Goal: Information Seeking & Learning: Learn about a topic

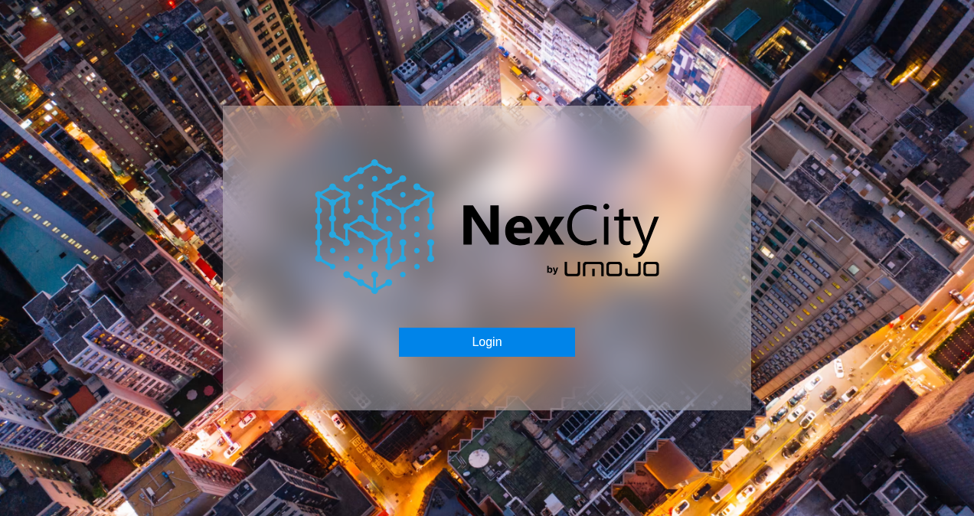
click at [482, 338] on button "Login" at bounding box center [486, 342] width 175 height 29
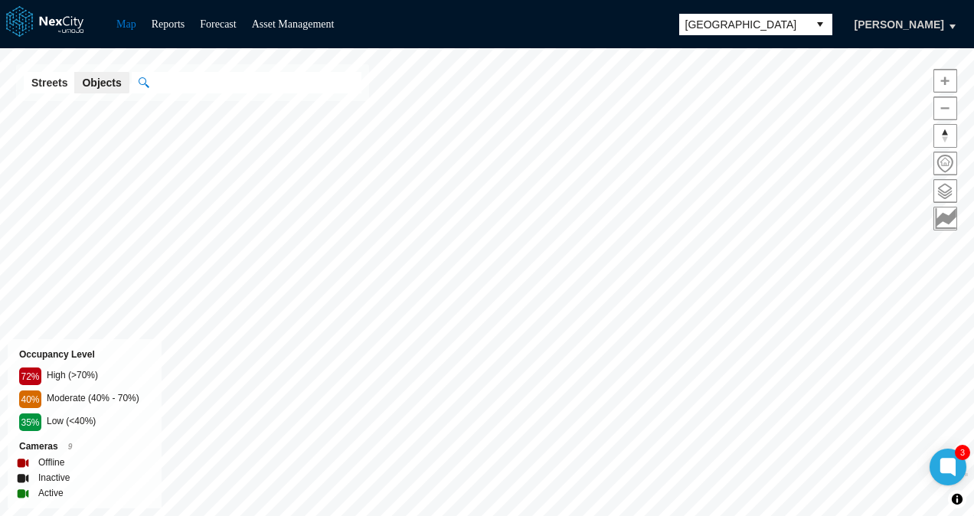
click at [773, 34] on span "[GEOGRAPHIC_DATA]" at bounding box center [743, 24] width 129 height 21
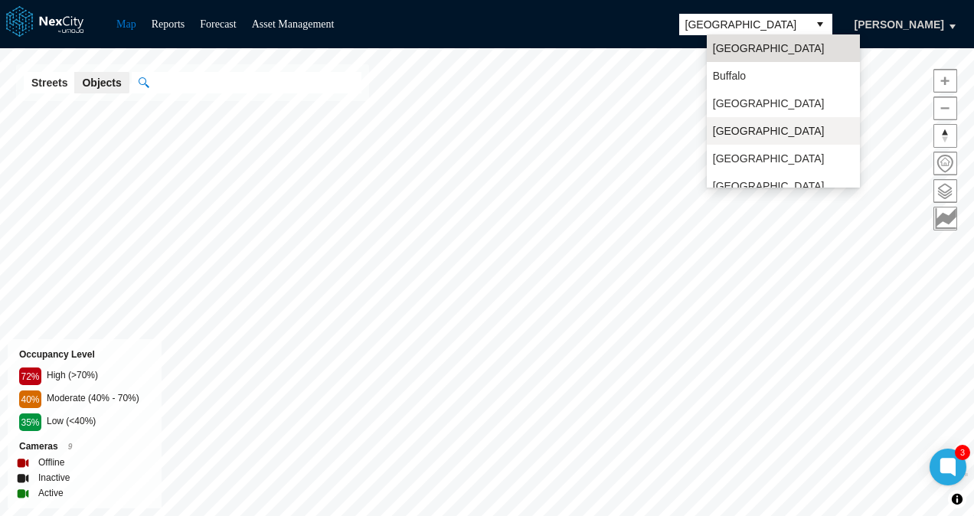
click at [743, 136] on span "[GEOGRAPHIC_DATA]" at bounding box center [769, 130] width 112 height 15
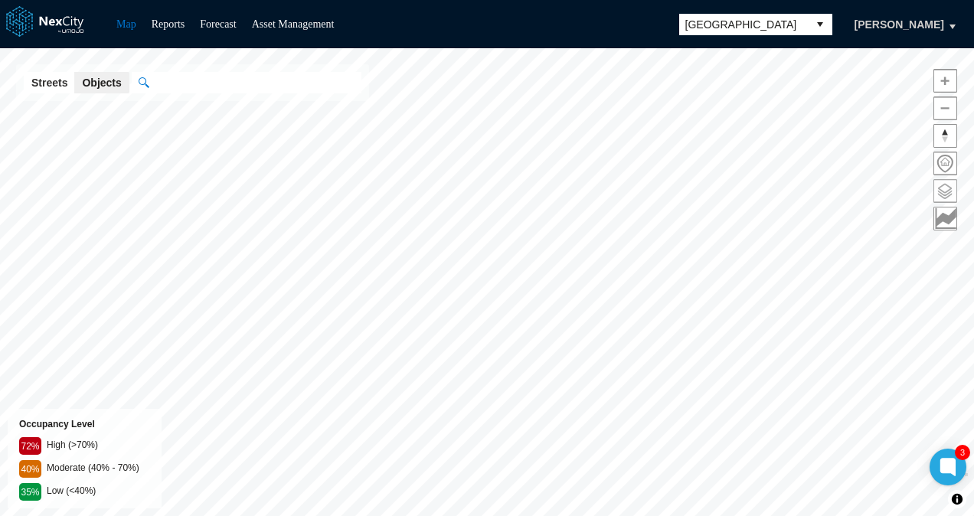
click at [943, 191] on span at bounding box center [945, 191] width 22 height 22
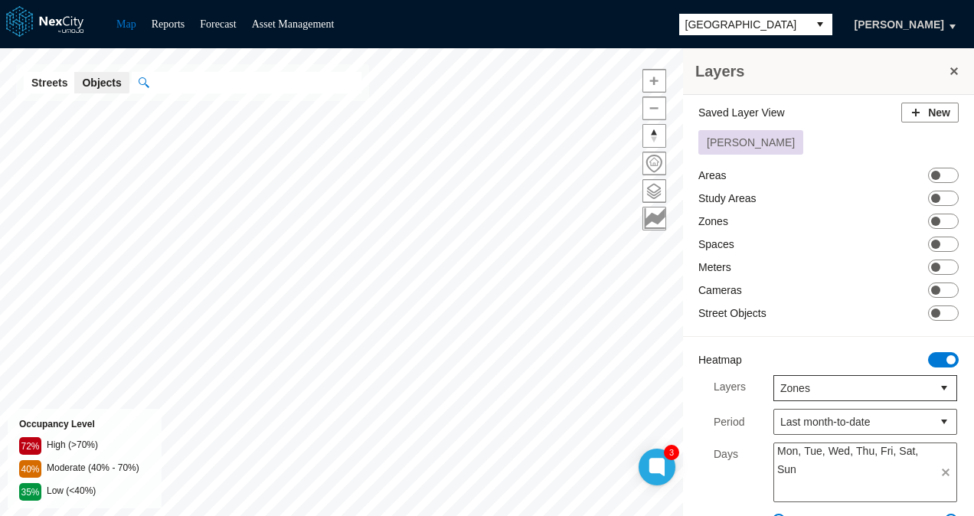
click at [941, 165] on div "Saved Layer View New [PERSON_NAME] test Areas ON OFF Study Areas ON OFF Zones O…" at bounding box center [828, 408] width 291 height 627
click at [928, 360] on span "ON OFF" at bounding box center [943, 358] width 31 height 15
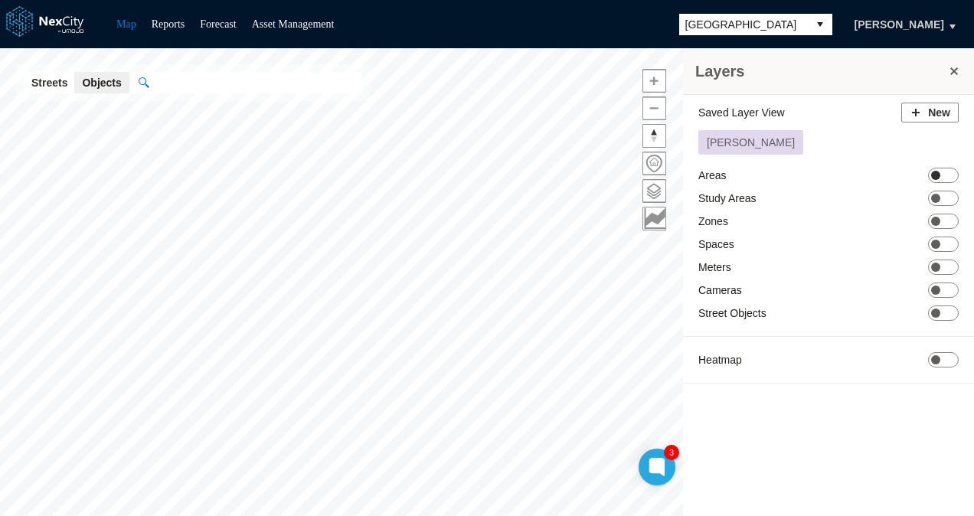
click at [940, 179] on span "ON OFF" at bounding box center [943, 175] width 31 height 15
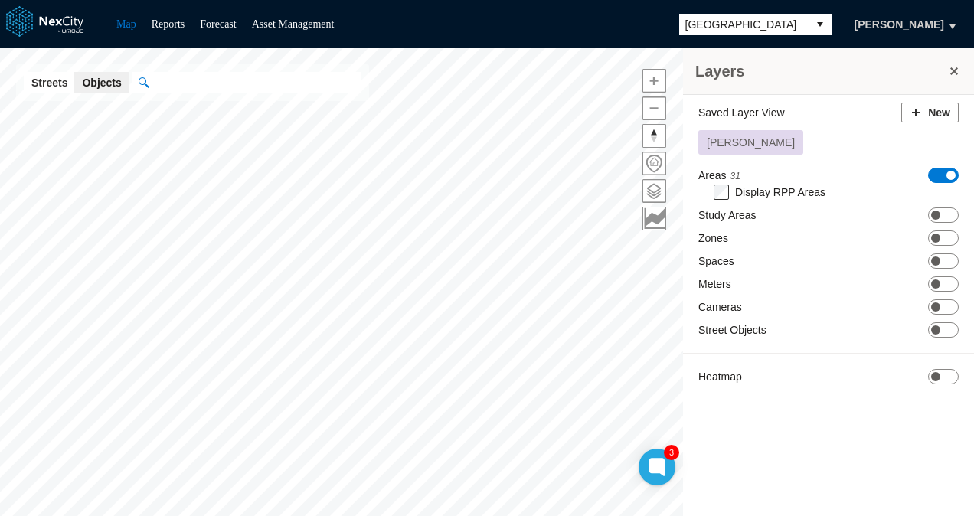
click at [940, 179] on span "ON OFF" at bounding box center [943, 175] width 31 height 15
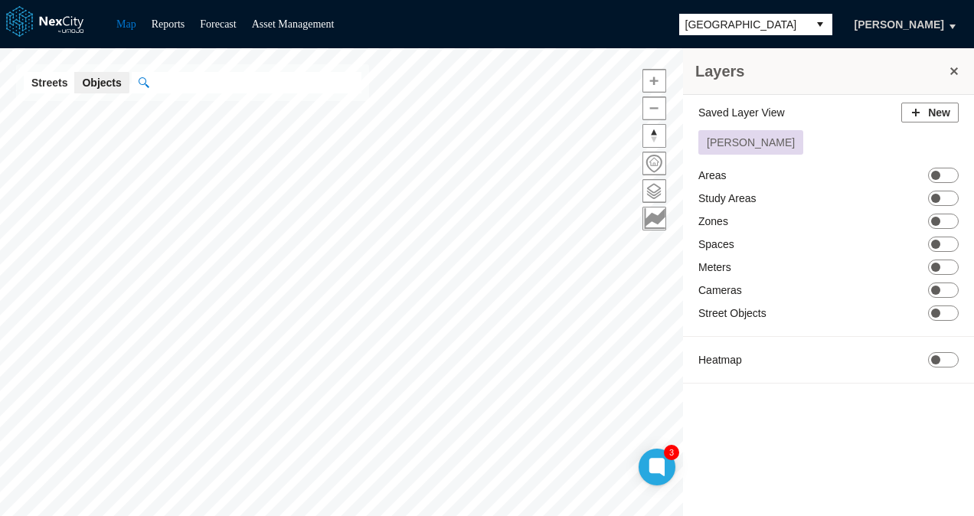
click at [943, 188] on div "Saved Layer View New [PERSON_NAME] test Areas ON OFF Study Areas ON OFF Zones O…" at bounding box center [828, 247] width 291 height 304
click at [939, 217] on span at bounding box center [935, 221] width 9 height 9
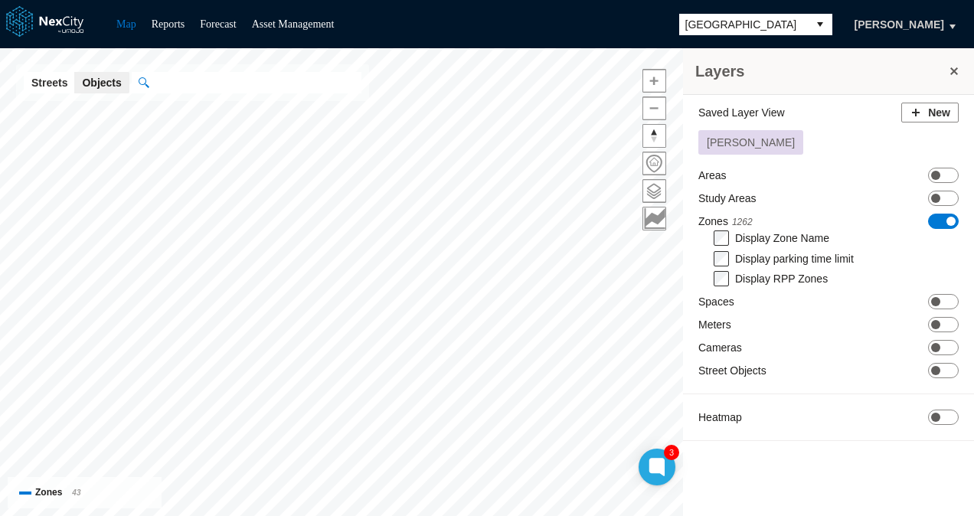
click at [949, 70] on button at bounding box center [953, 70] width 15 height 21
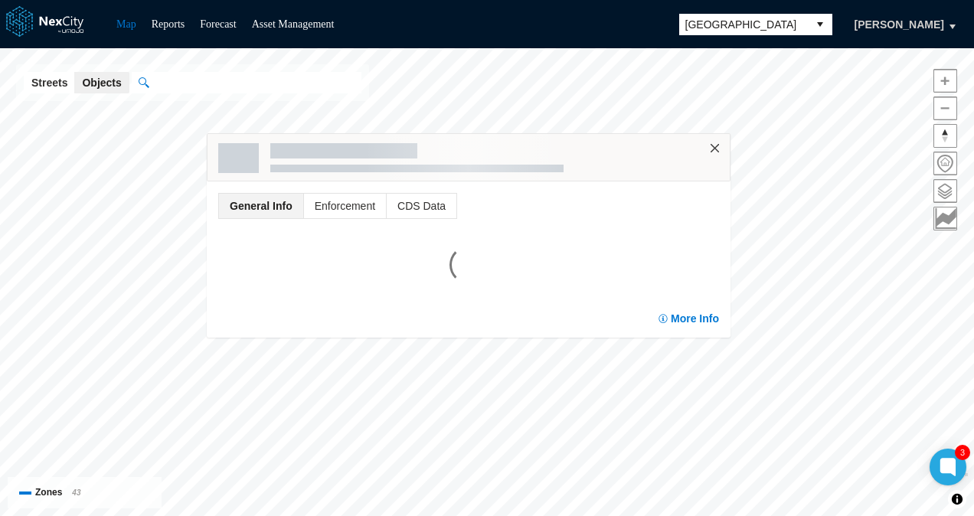
click at [721, 146] on button "×" at bounding box center [715, 149] width 14 height 14
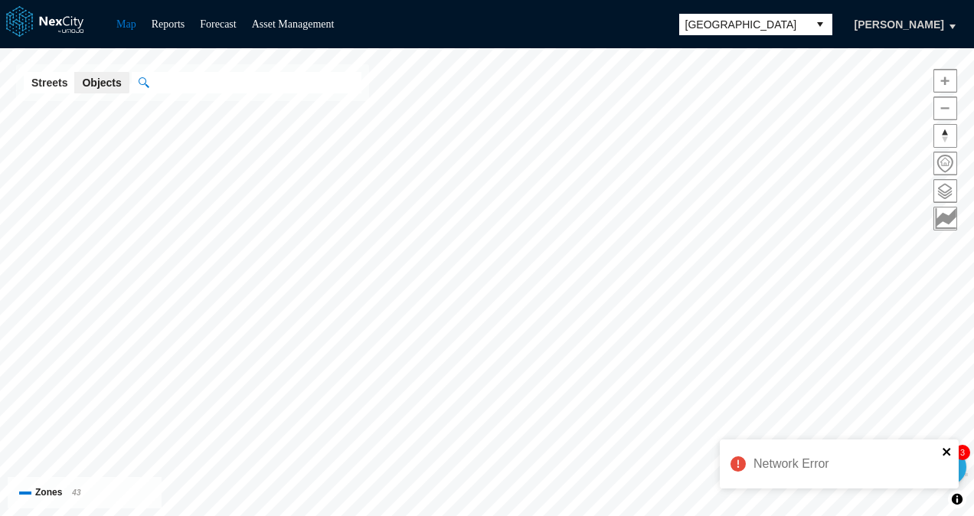
click at [950, 451] on icon "close" at bounding box center [947, 452] width 11 height 12
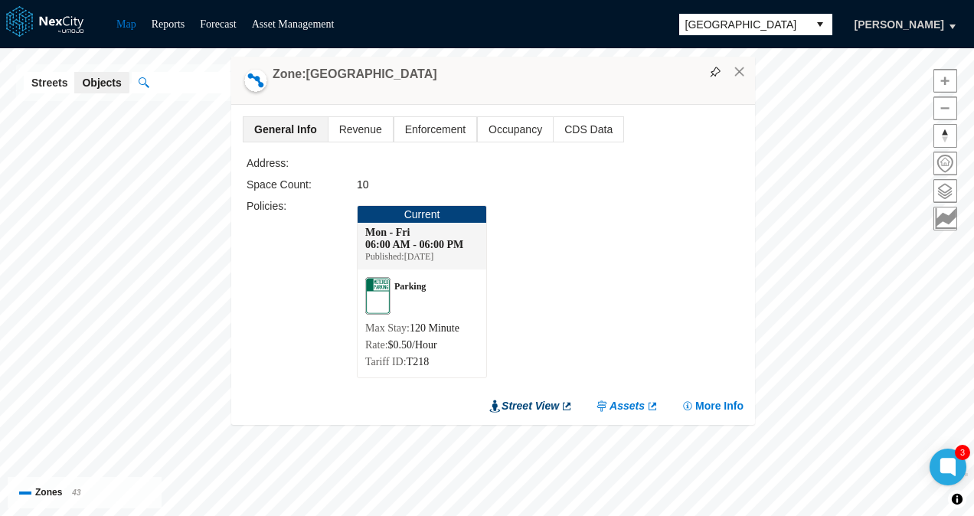
click at [542, 403] on link "Street View" at bounding box center [530, 405] width 83 height 15
click at [746, 69] on button "×" at bounding box center [740, 72] width 14 height 14
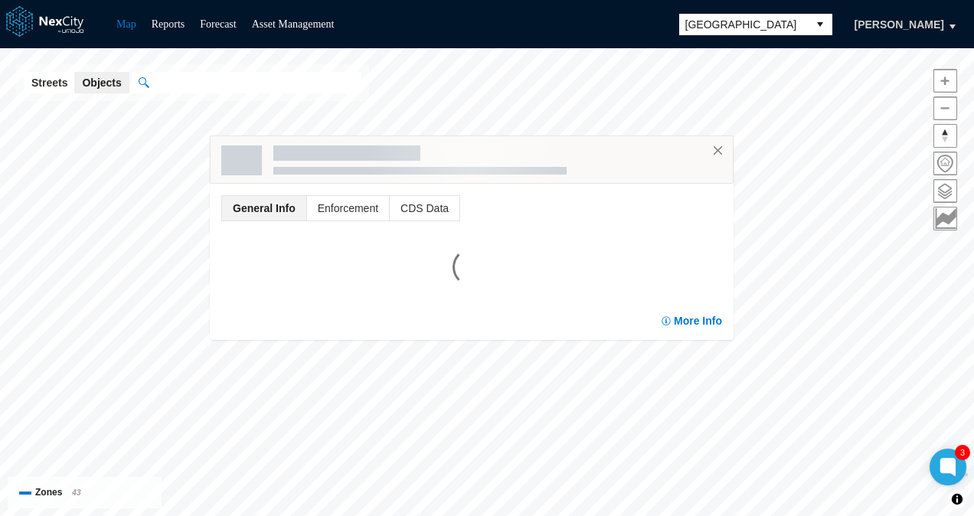
click at [710, 149] on div at bounding box center [566, 152] width 293 height 15
click at [717, 149] on button "×" at bounding box center [718, 151] width 14 height 14
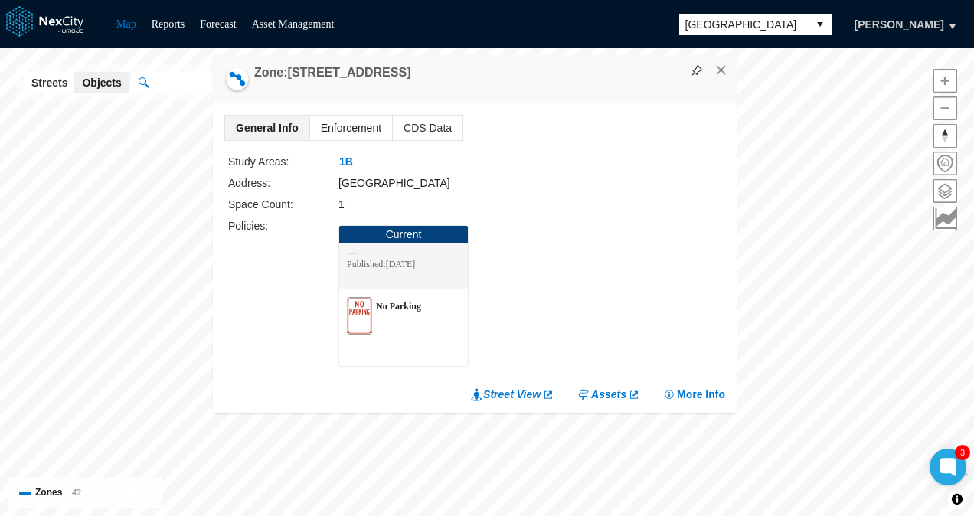
click at [348, 136] on span "Enforcement" at bounding box center [351, 128] width 82 height 25
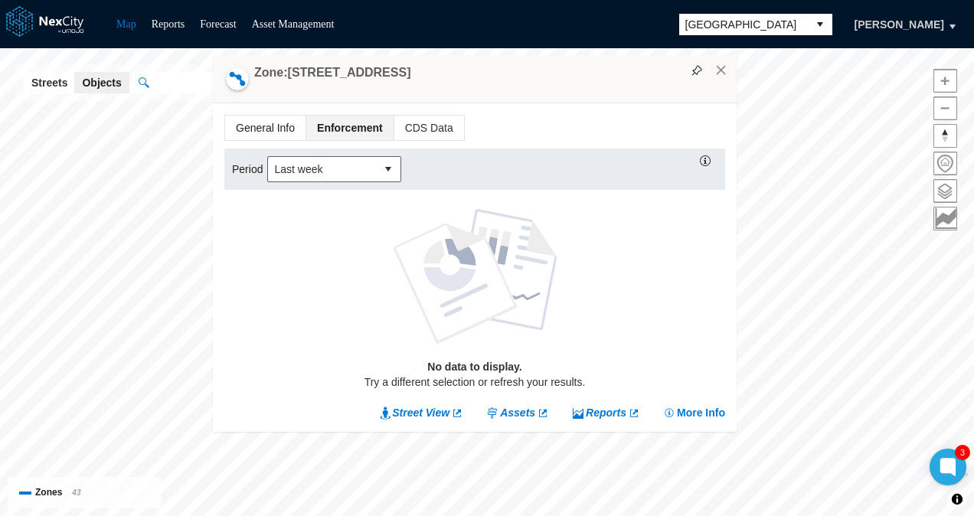
click at [278, 130] on span "General Info" at bounding box center [265, 128] width 80 height 25
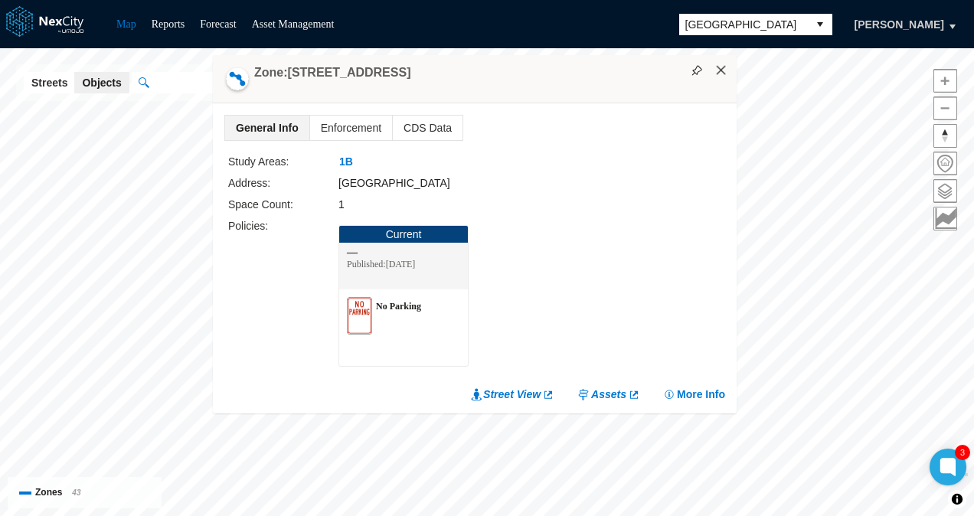
click at [722, 70] on button "×" at bounding box center [721, 71] width 14 height 14
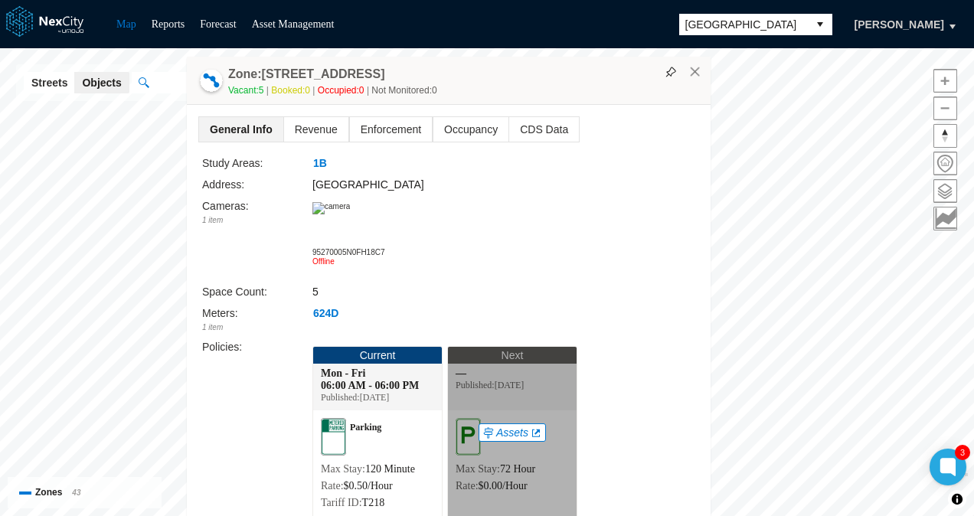
click at [515, 434] on link "Assets" at bounding box center [512, 432] width 60 height 15
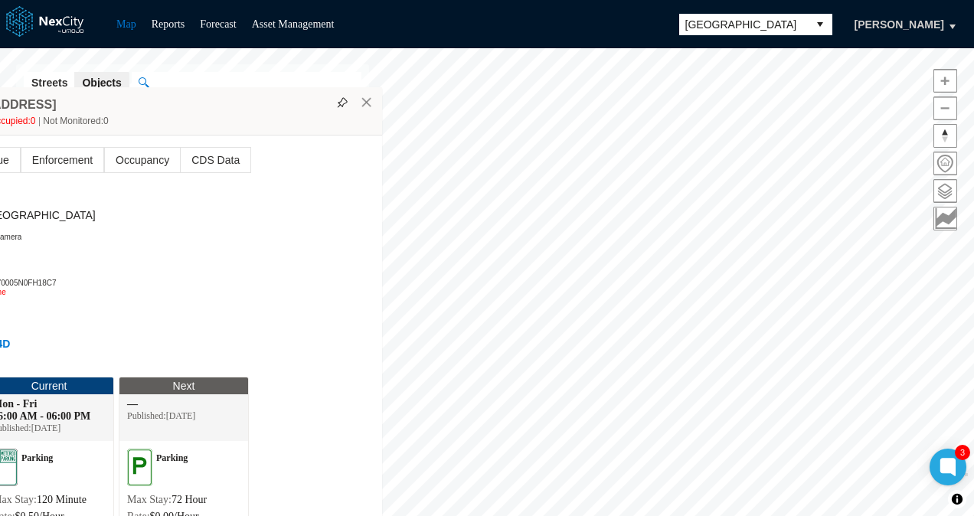
drag, startPoint x: 550, startPoint y: 87, endPoint x: 225, endPoint y: 109, distance: 325.4
click at [225, 113] on div "Vacant: 5 Booked: 0 Occupied: 0 Not Monitored: 0" at bounding box center [137, 120] width 475 height 15
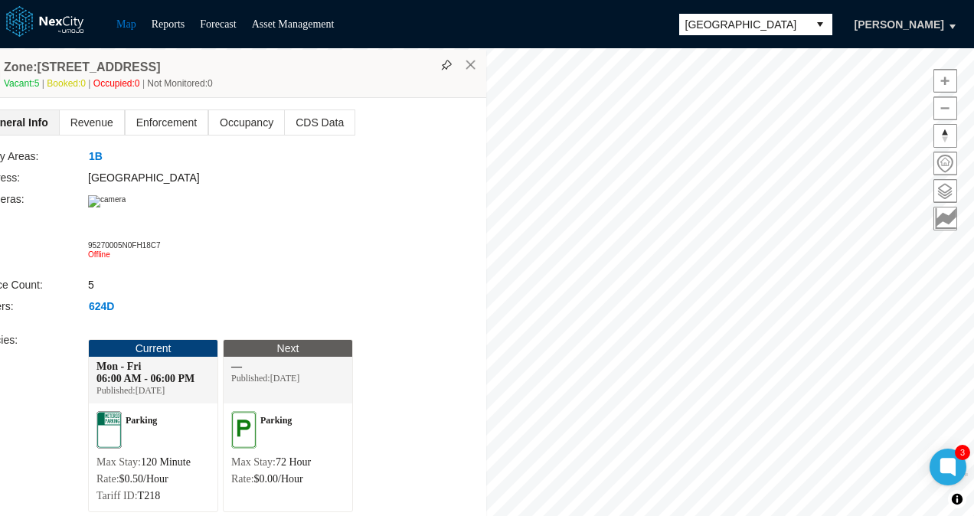
drag, startPoint x: 565, startPoint y: 73, endPoint x: 288, endPoint y: 66, distance: 277.3
click at [288, 66] on div "Zone: [GEOGRAPHIC_DATA] 145 Vacant: 5 Booked: 0 Occupied: 0 Not Monitored: 0" at bounding box center [224, 74] width 524 height 48
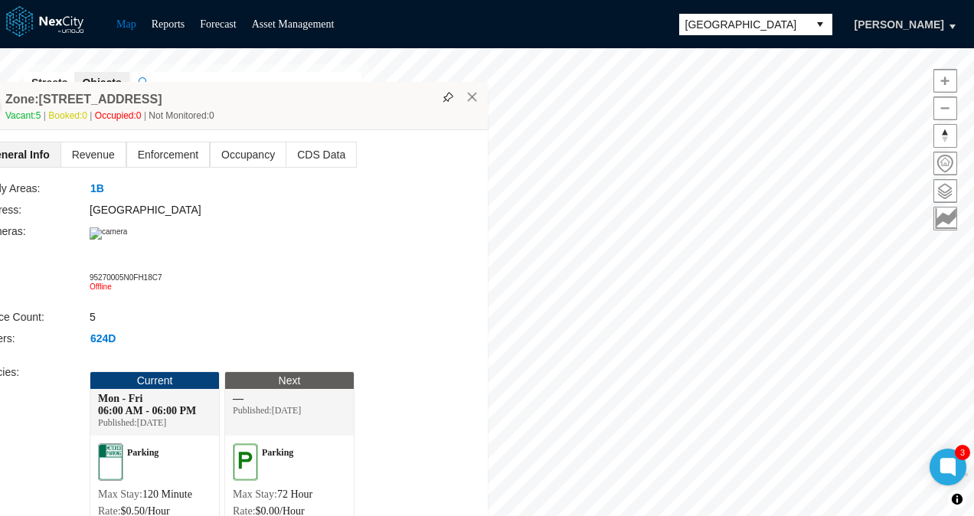
drag, startPoint x: 392, startPoint y: 89, endPoint x: 250, endPoint y: 99, distance: 142.0
click at [250, 99] on div "Zone: [GEOGRAPHIC_DATA] 145 Vacant: 5 Booked: 0 Occupied: 0 Not Monitored: 0" at bounding box center [226, 106] width 524 height 48
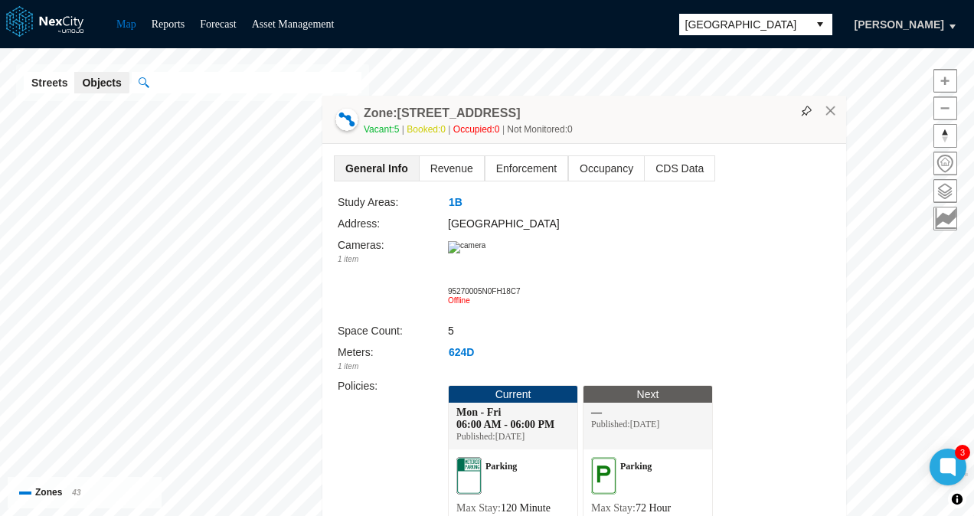
drag, startPoint x: 551, startPoint y: 90, endPoint x: 639, endPoint y: 131, distance: 96.3
click at [639, 131] on div "Vacant: 5 Booked: 0 Occupied: 0 Not Monitored: 0" at bounding box center [601, 129] width 475 height 15
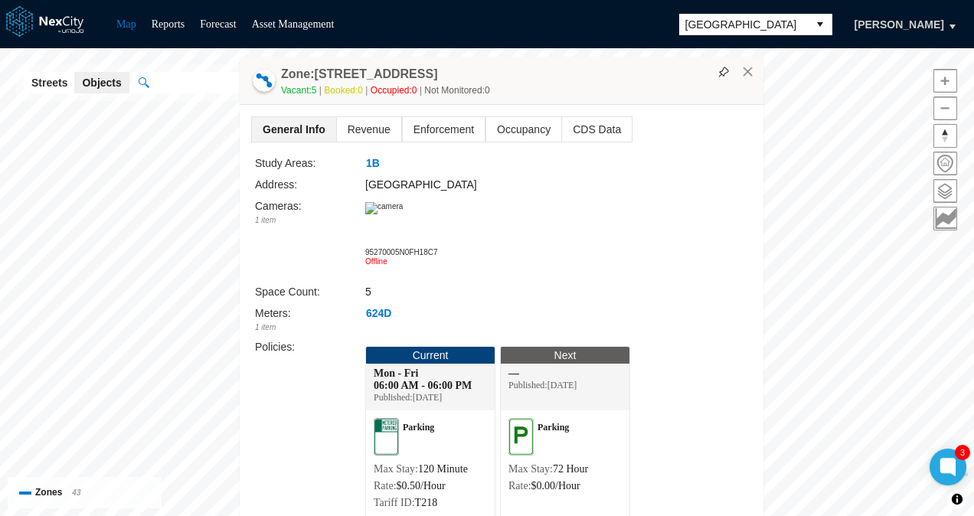
click at [539, 83] on div "Vacant: 5 Booked: 0 Occupied: 0 Not Monitored: 0" at bounding box center [518, 90] width 475 height 15
click at [724, 70] on img at bounding box center [723, 72] width 11 height 11
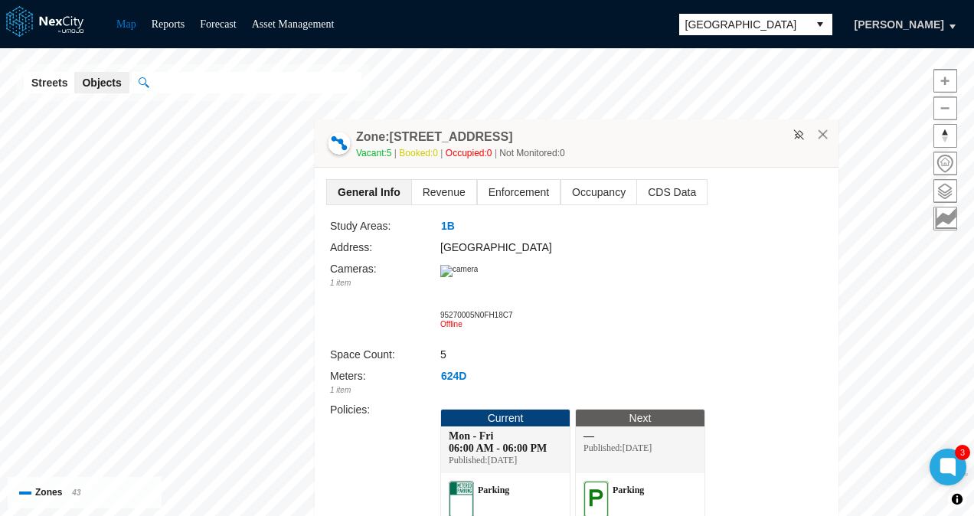
drag, startPoint x: 665, startPoint y: 80, endPoint x: 801, endPoint y: 185, distance: 172.0
click at [801, 168] on div "Zone: [GEOGRAPHIC_DATA] 145 Vacant: 5 Booked: 0 Occupied: 0 Not Monitored: 0" at bounding box center [577, 143] width 524 height 48
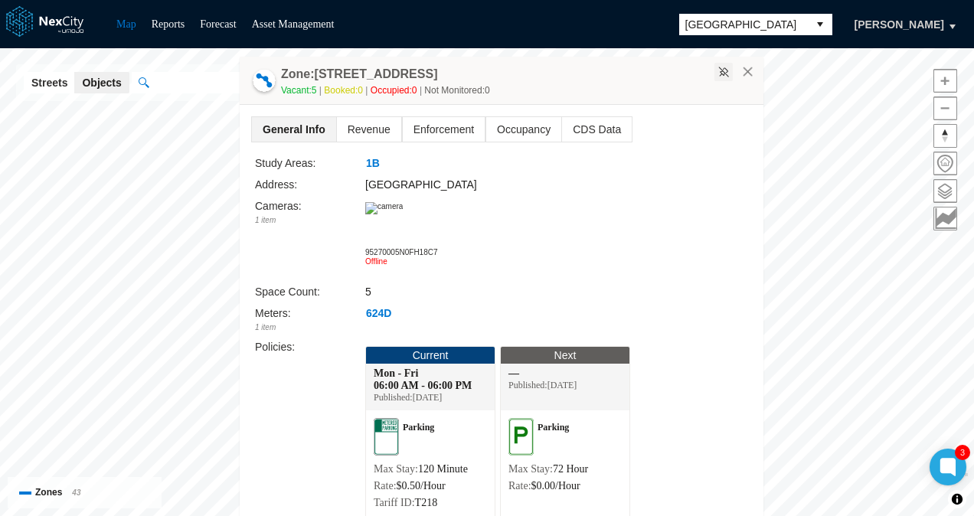
click at [724, 72] on img at bounding box center [723, 72] width 11 height 11
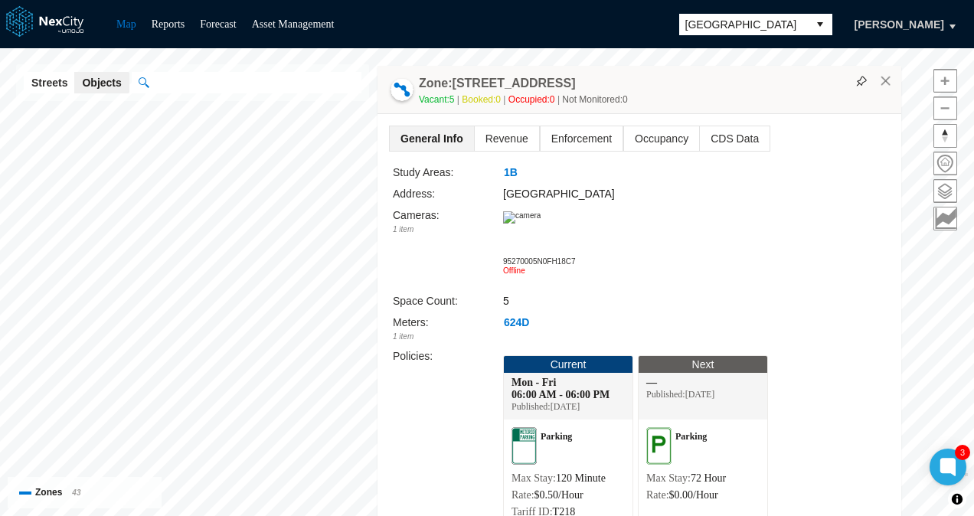
drag, startPoint x: 444, startPoint y: 74, endPoint x: 651, endPoint y: 81, distance: 206.9
click at [651, 81] on div "Zone: [GEOGRAPHIC_DATA] 145 Vacant: 5 Booked: 0 Occupied: 0 Not Monitored: 0" at bounding box center [639, 90] width 524 height 48
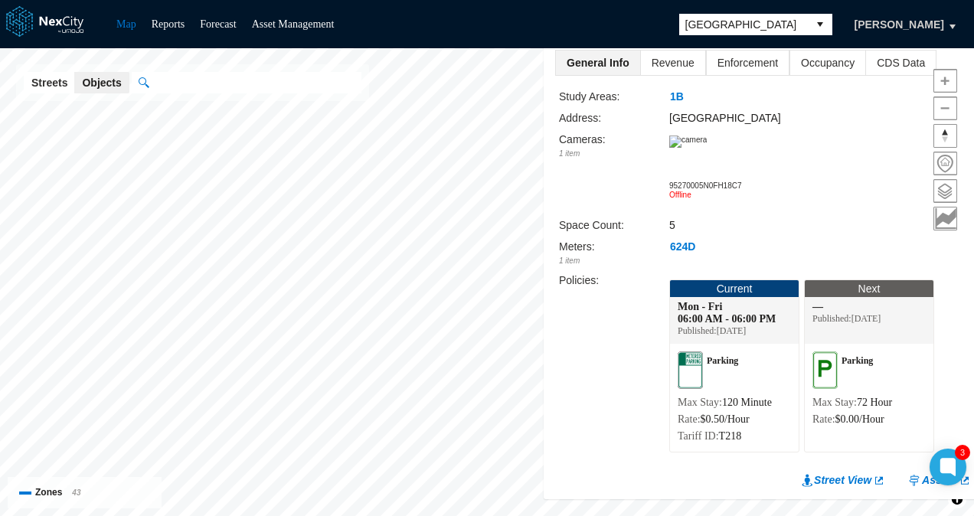
drag, startPoint x: 631, startPoint y: 76, endPoint x: 956, endPoint y: 0, distance: 334.1
click at [956, 0] on div "Map Reports Forecast Asset Management [GEOGRAPHIC_DATA] [PERSON_NAME] [GEOGRAPH…" at bounding box center [487, 258] width 974 height 516
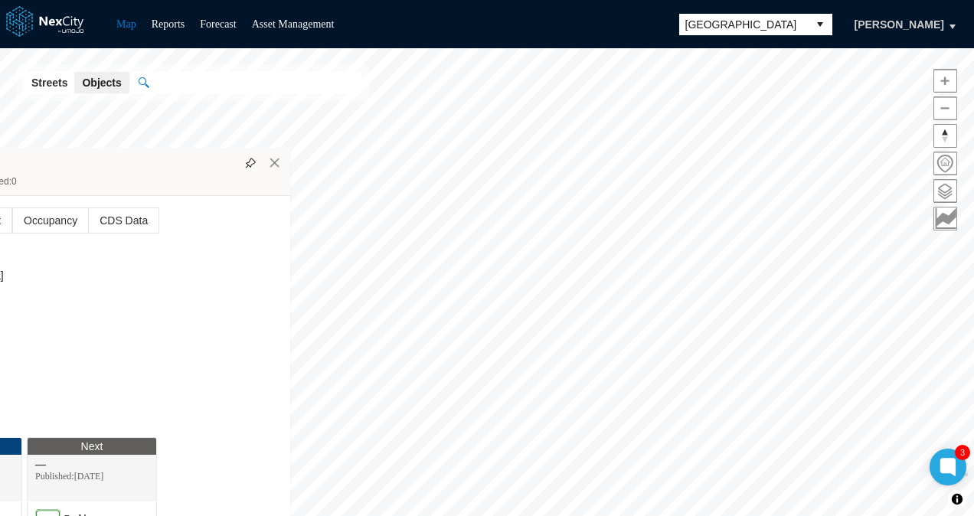
drag, startPoint x: 603, startPoint y: 75, endPoint x: 130, endPoint y: 166, distance: 481.9
click at [130, 166] on div "Zone: [GEOGRAPHIC_DATA] 145 Vacant: 5 Booked: 0 Occupied: 0 Not Monitored: 0" at bounding box center [28, 172] width 524 height 48
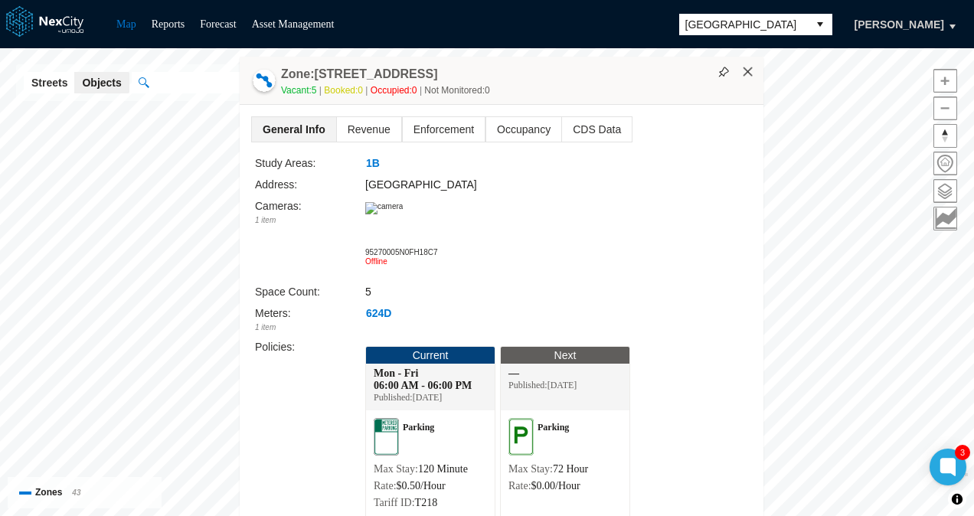
click at [744, 77] on button "×" at bounding box center [748, 72] width 14 height 14
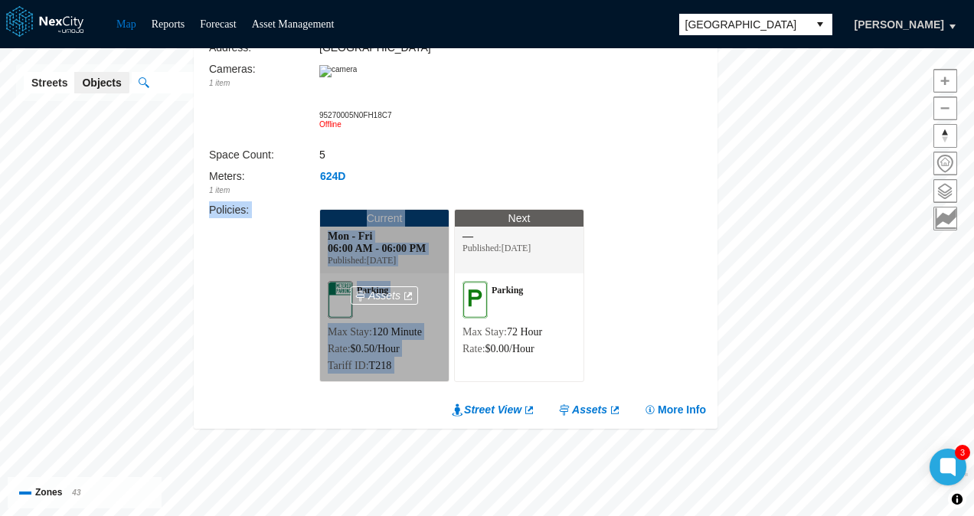
drag, startPoint x: 607, startPoint y: 188, endPoint x: 403, endPoint y: 355, distance: 263.9
click at [403, 355] on div "Study Areas: 1B Address: [GEOGRAPHIC_DATA] Cameras : 1 item 95270005N0FH18C7 Of…" at bounding box center [457, 204] width 497 height 372
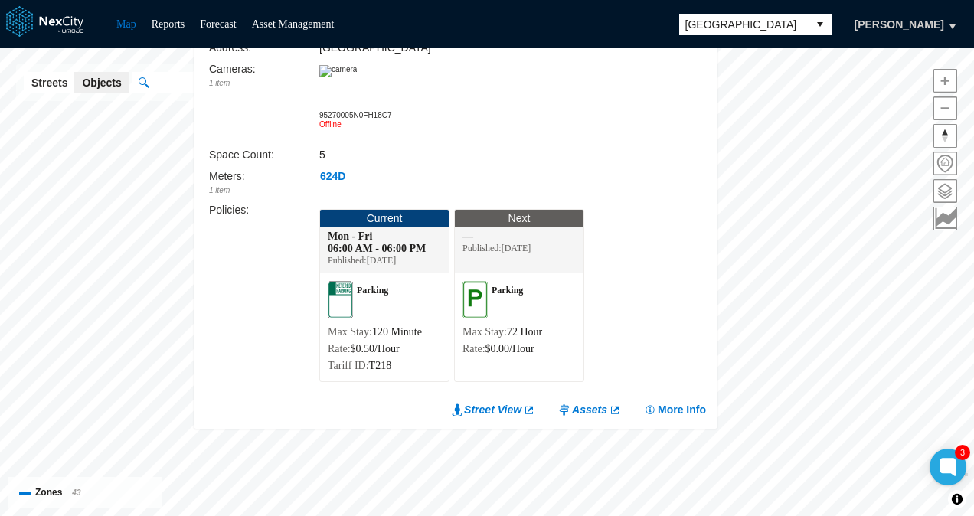
drag, startPoint x: 403, startPoint y: 355, endPoint x: 576, endPoint y: 159, distance: 260.9
click at [576, 159] on div "Space Count: 5" at bounding box center [457, 154] width 497 height 17
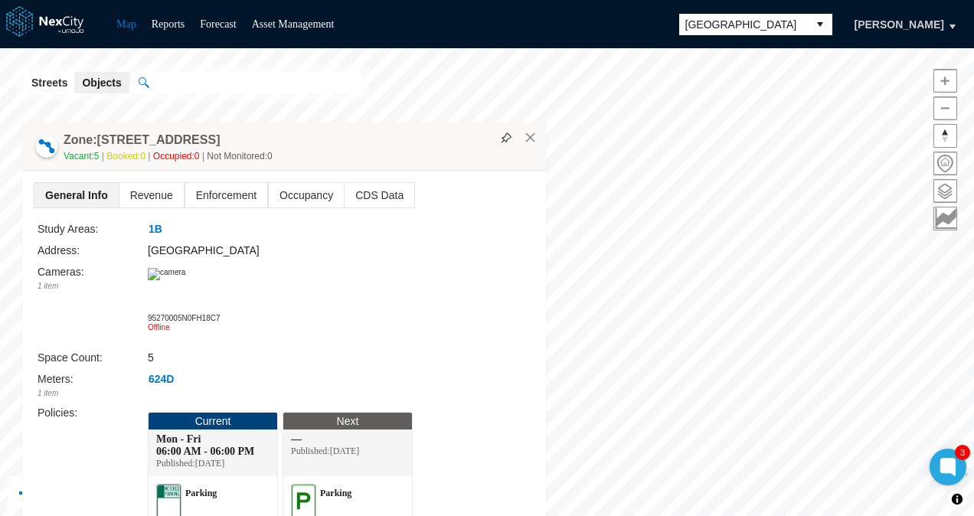
drag, startPoint x: 496, startPoint y: 258, endPoint x: 392, endPoint y: 100, distance: 189.6
click at [392, 123] on div "Zone: [GEOGRAPHIC_DATA] 145 Vacant: 5 Booked: 0 Occupied: 0 Not Monitored: 0" at bounding box center [284, 147] width 524 height 48
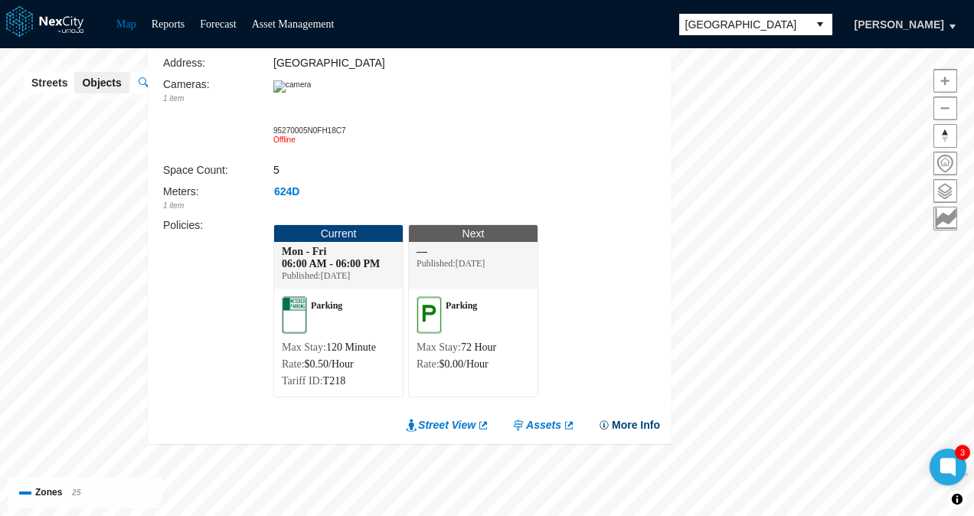
click at [620, 421] on button "More Info" at bounding box center [629, 424] width 62 height 15
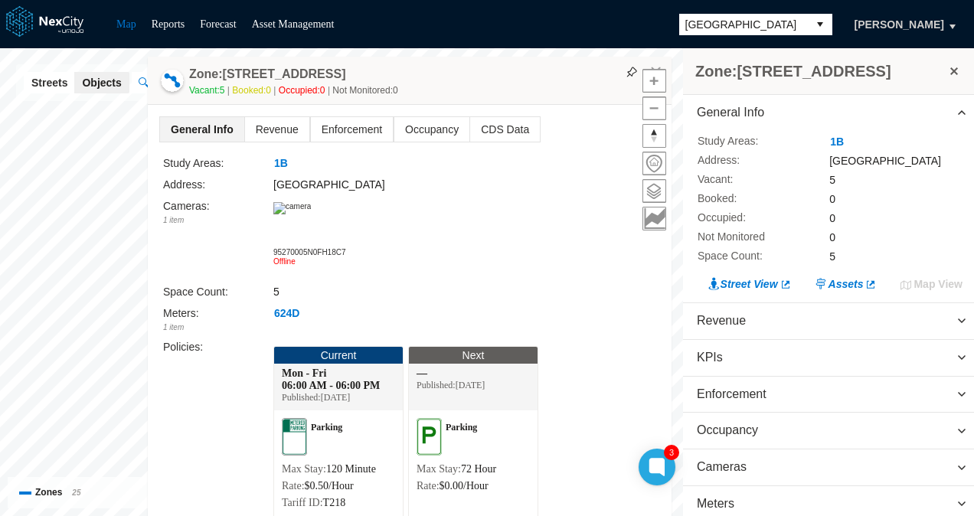
click at [952, 67] on button at bounding box center [953, 70] width 15 height 21
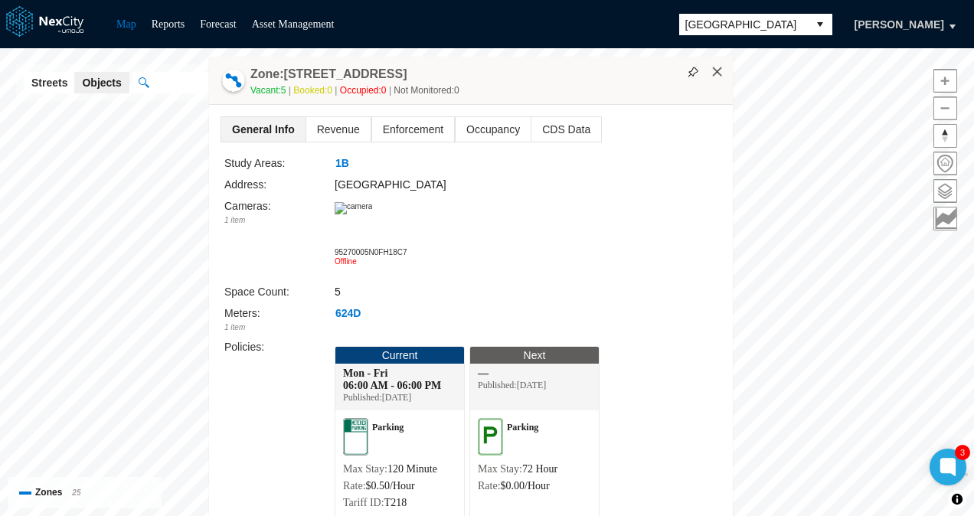
click at [715, 77] on button "×" at bounding box center [718, 72] width 14 height 14
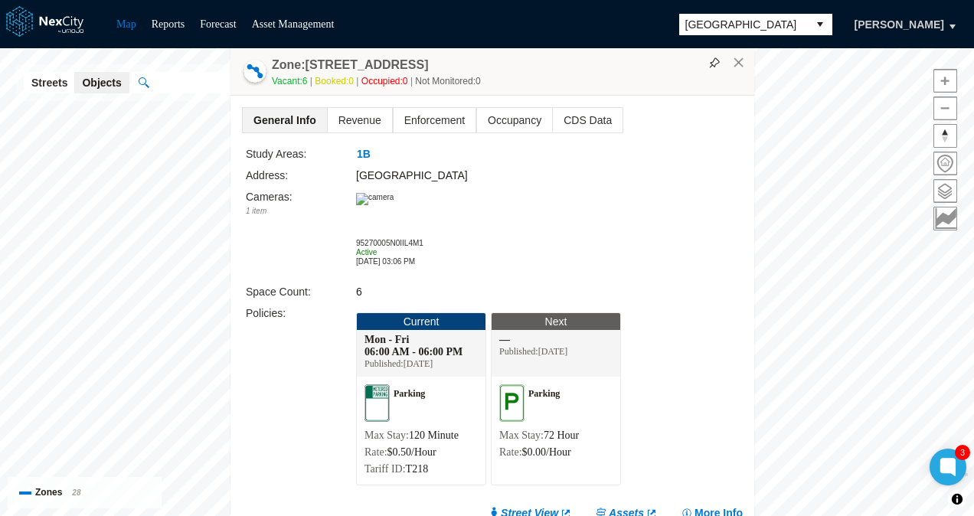
click at [747, 69] on div "Zone: [GEOGRAPHIC_DATA] 129 Vacant: 6 Booked: 0 Occupied: 0 Not Monitored: 0" at bounding box center [492, 71] width 524 height 48
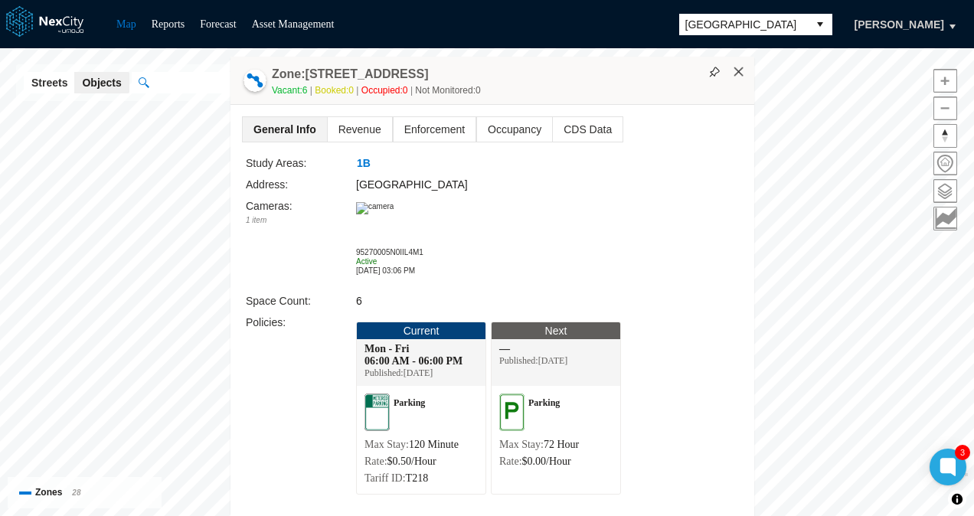
click at [740, 75] on button "×" at bounding box center [739, 72] width 14 height 14
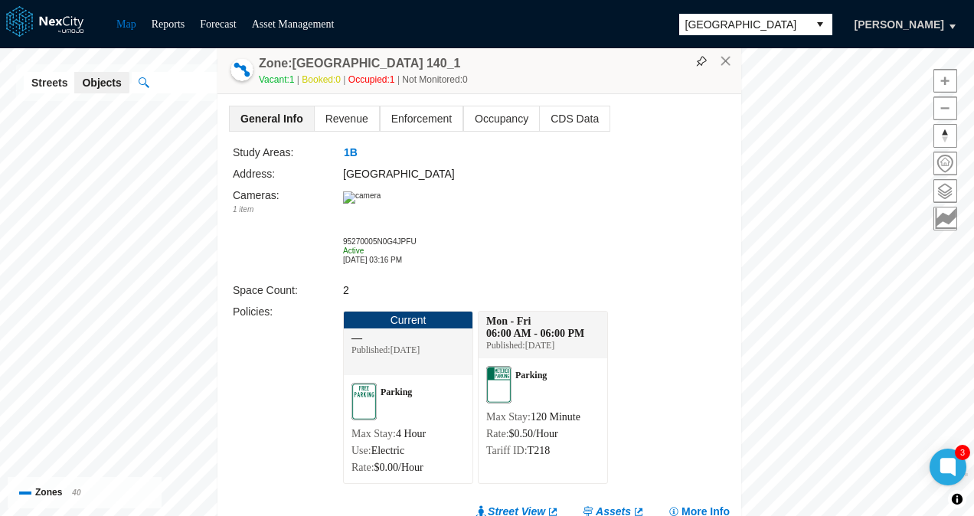
click at [279, 400] on div "Policies :" at bounding box center [288, 397] width 110 height 188
click at [729, 61] on button "×" at bounding box center [726, 61] width 14 height 14
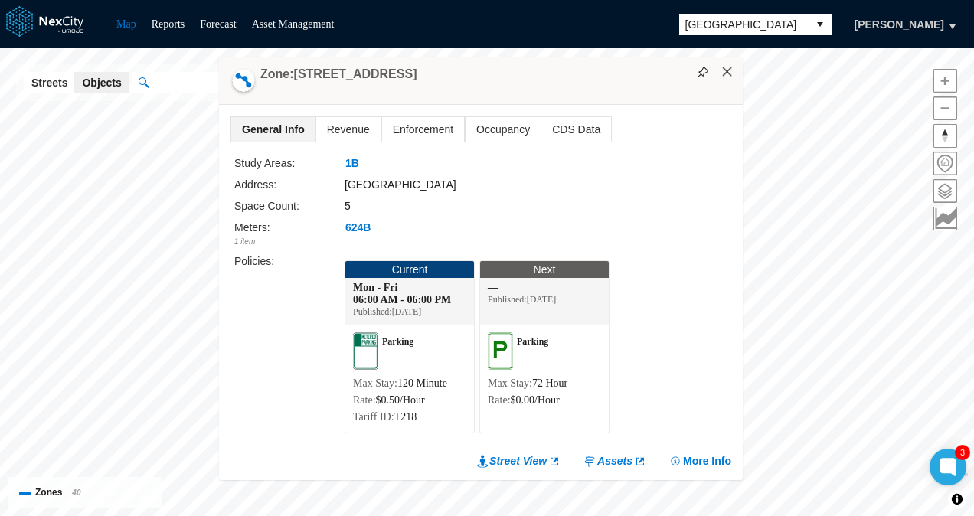
click at [727, 71] on button "×" at bounding box center [727, 72] width 14 height 14
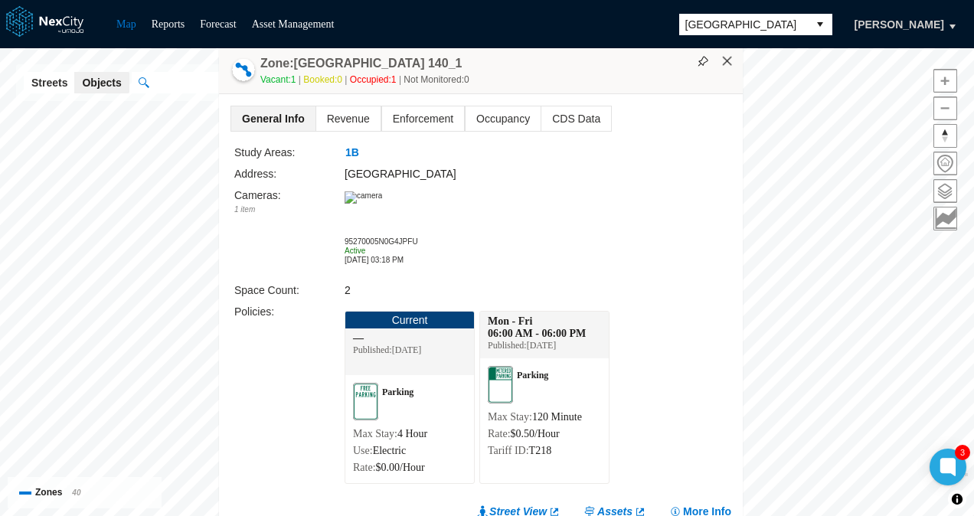
click at [730, 63] on button "×" at bounding box center [727, 61] width 14 height 14
click at [734, 64] on button "×" at bounding box center [727, 61] width 14 height 14
click at [731, 70] on div "Zone: [GEOGRAPHIC_DATA] 140_1 Vacant: 1 Booked: 0 Occupied: 1 Not Monitored: 0" at bounding box center [483, 70] width 524 height 48
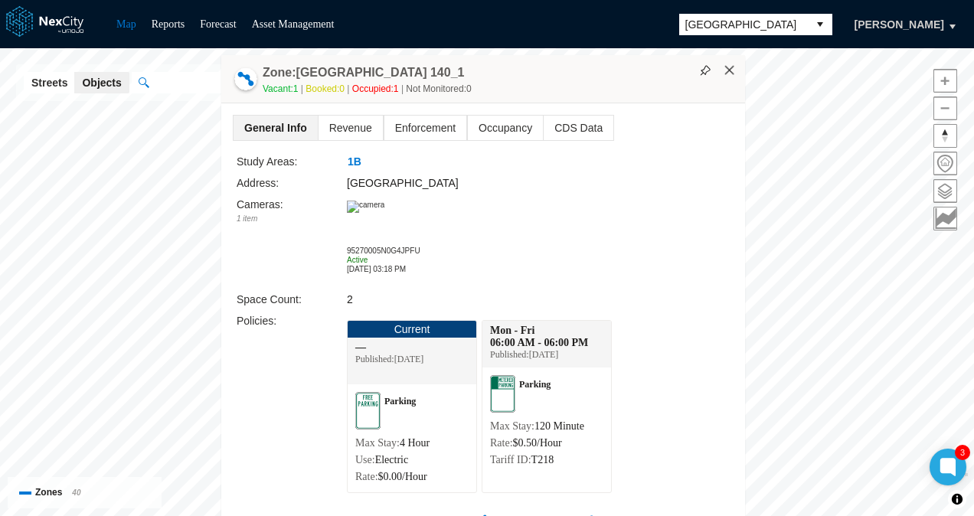
click at [731, 67] on button "×" at bounding box center [730, 71] width 14 height 14
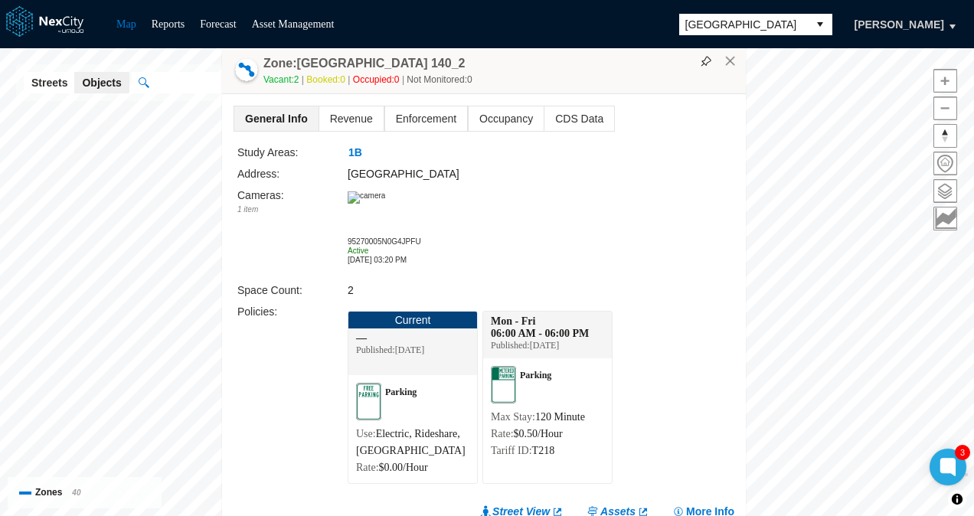
click at [385, 204] on img at bounding box center [367, 197] width 38 height 12
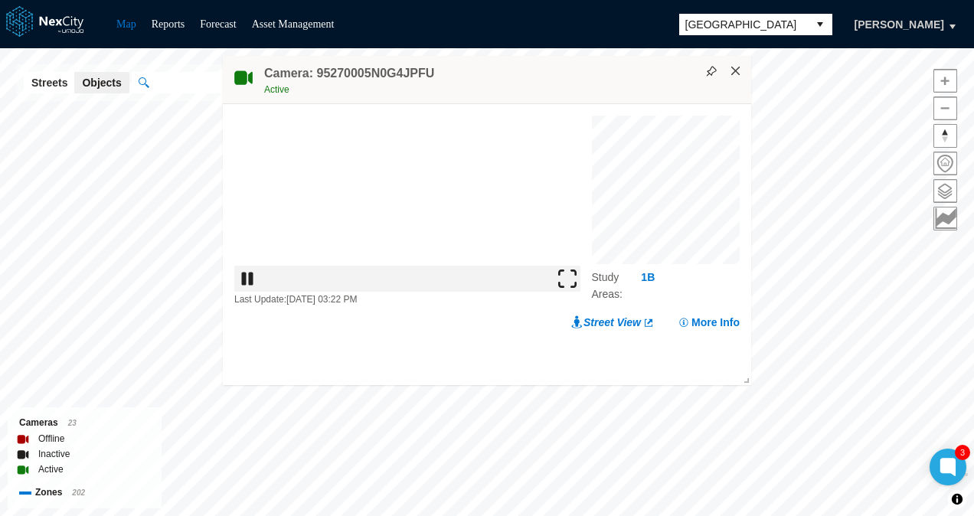
click at [737, 71] on button "×" at bounding box center [736, 71] width 14 height 14
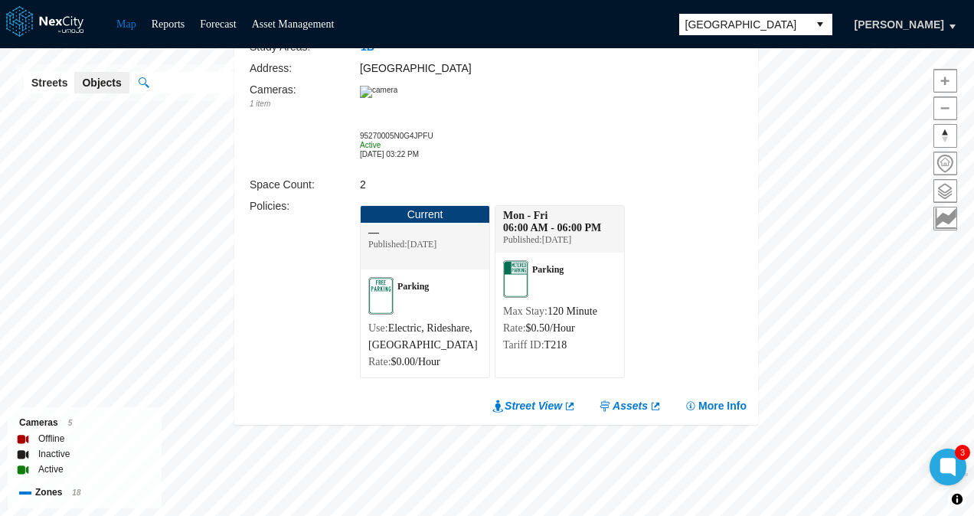
drag, startPoint x: 302, startPoint y: 202, endPoint x: 319, endPoint y: 288, distance: 87.4
click at [319, 288] on div "Policies :" at bounding box center [305, 292] width 110 height 188
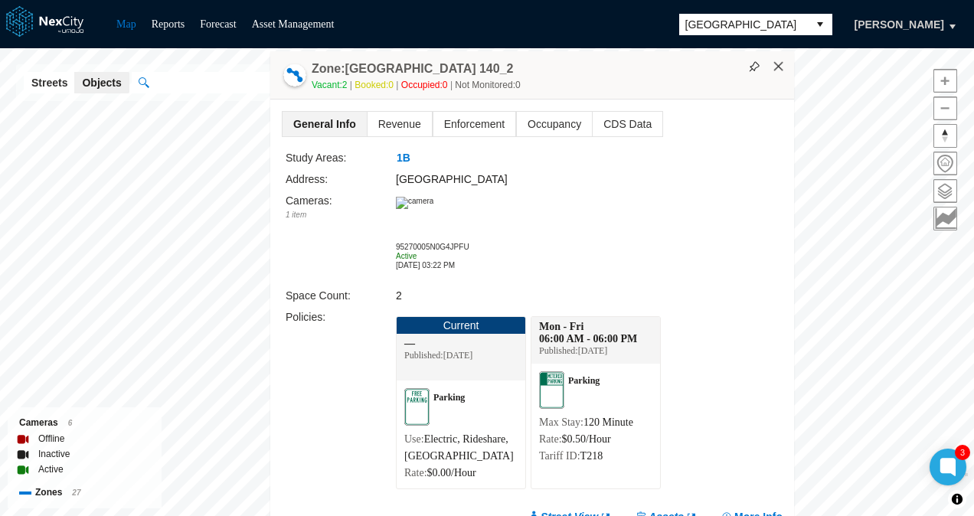
click at [779, 67] on button "×" at bounding box center [779, 67] width 14 height 14
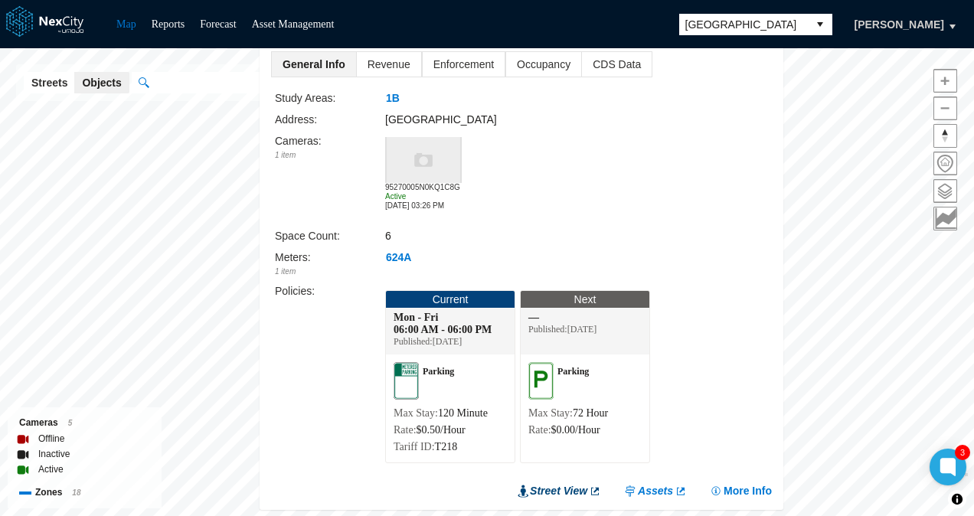
click at [575, 493] on link "Street View" at bounding box center [559, 490] width 83 height 15
drag, startPoint x: 674, startPoint y: 167, endPoint x: 710, endPoint y: 328, distance: 164.8
click at [710, 328] on div "Study Areas: 1B Address: [GEOGRAPHIC_DATA] Cameras : 1 item 95270005N0KQ1C8G Ac…" at bounding box center [523, 280] width 497 height 381
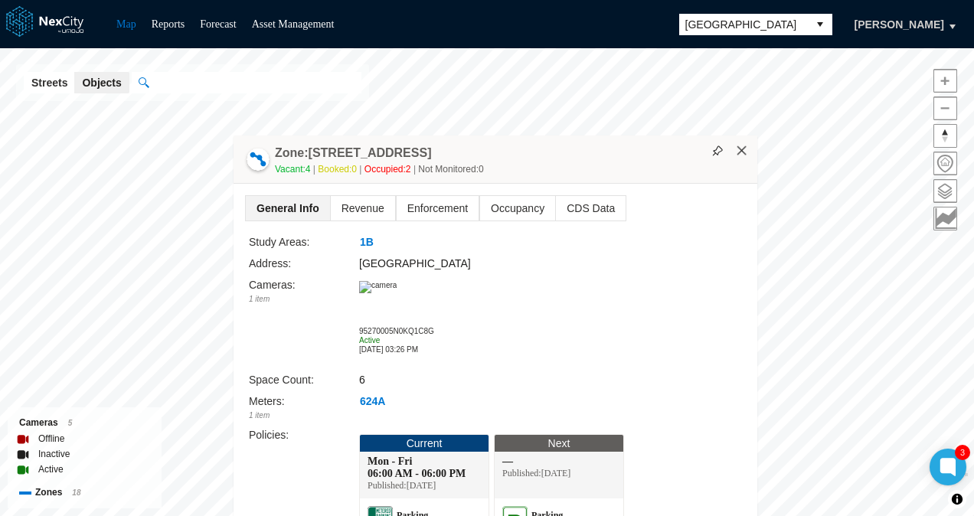
click at [749, 154] on div "Zone: [GEOGRAPHIC_DATA] 95 Vacant: 4 Booked: 0 Occupied: 2 Not Monitored: 0" at bounding box center [496, 160] width 524 height 48
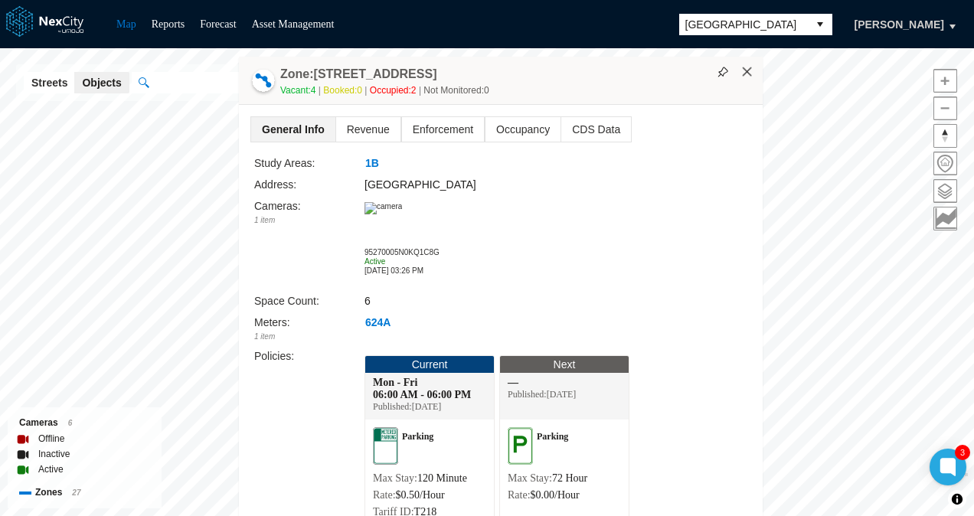
click at [749, 69] on button "×" at bounding box center [747, 72] width 14 height 14
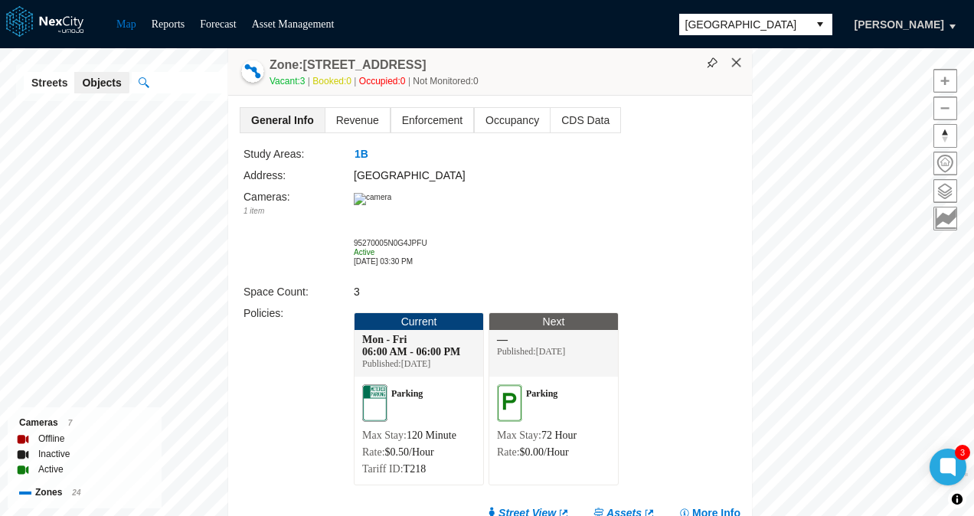
click at [738, 61] on button "×" at bounding box center [737, 63] width 14 height 14
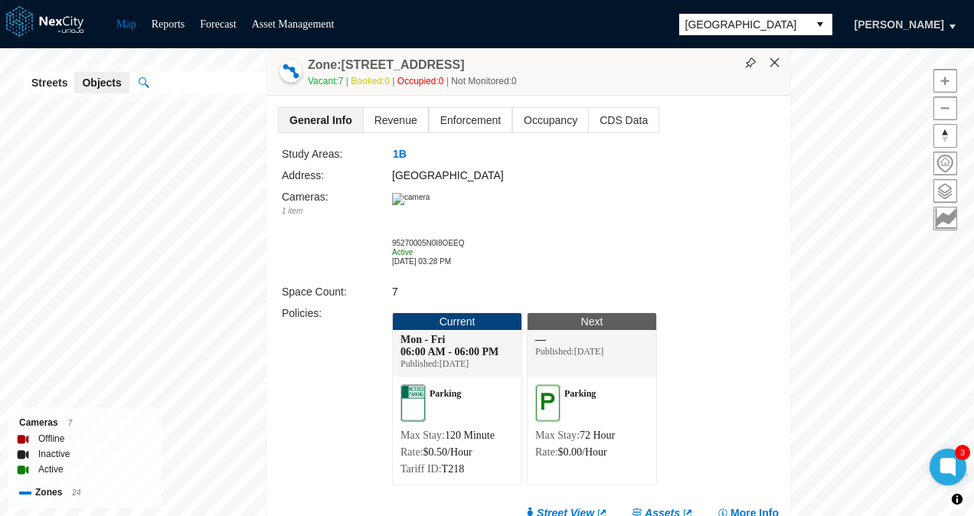
click at [777, 61] on button "×" at bounding box center [775, 63] width 14 height 14
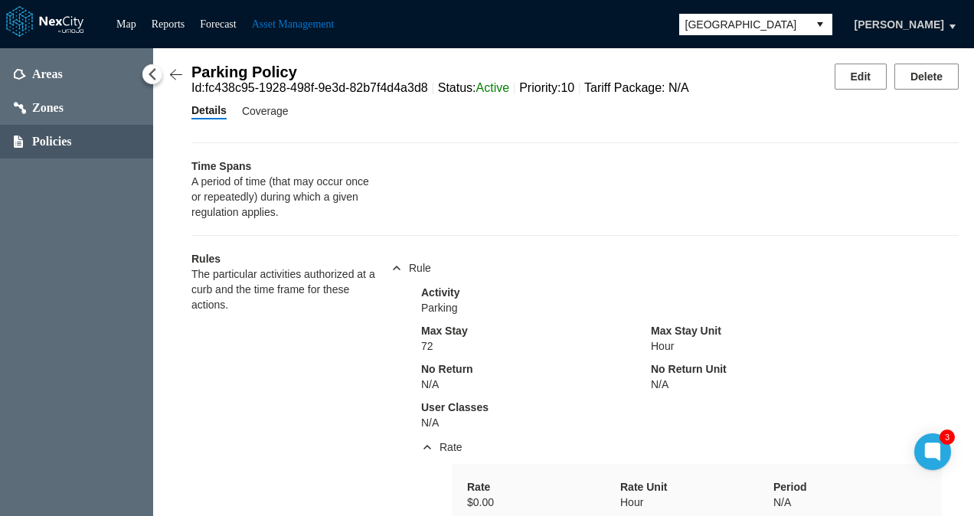
click at [152, 64] on button at bounding box center [152, 74] width 21 height 21
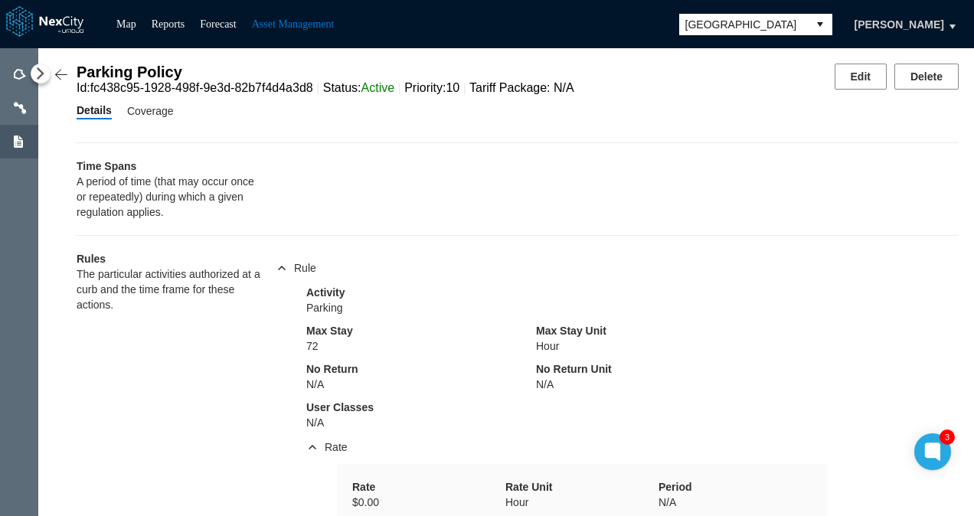
click at [37, 70] on button at bounding box center [41, 74] width 20 height 20
